Goal: Entertainment & Leisure: Consume media (video, audio)

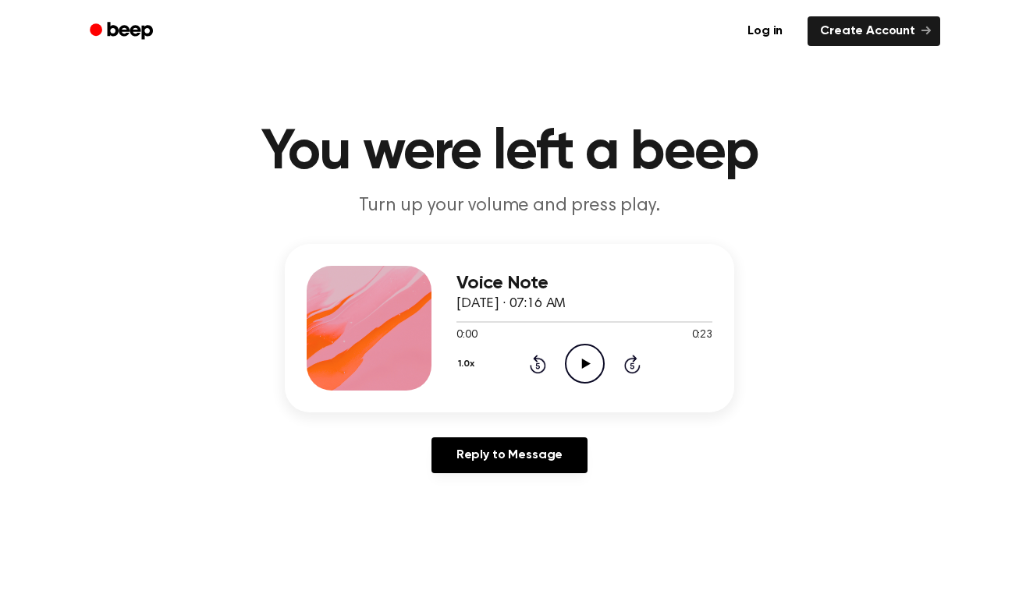
click at [584, 363] on icon at bounding box center [585, 364] width 9 height 10
click at [580, 366] on icon "Pause Audio" at bounding box center [585, 364] width 40 height 40
click at [583, 356] on icon "Play Audio" at bounding box center [585, 364] width 40 height 40
click at [589, 362] on icon "Pause Audio" at bounding box center [585, 364] width 40 height 40
click at [584, 367] on icon "Play Audio" at bounding box center [585, 364] width 40 height 40
